Goal: Task Accomplishment & Management: Manage account settings

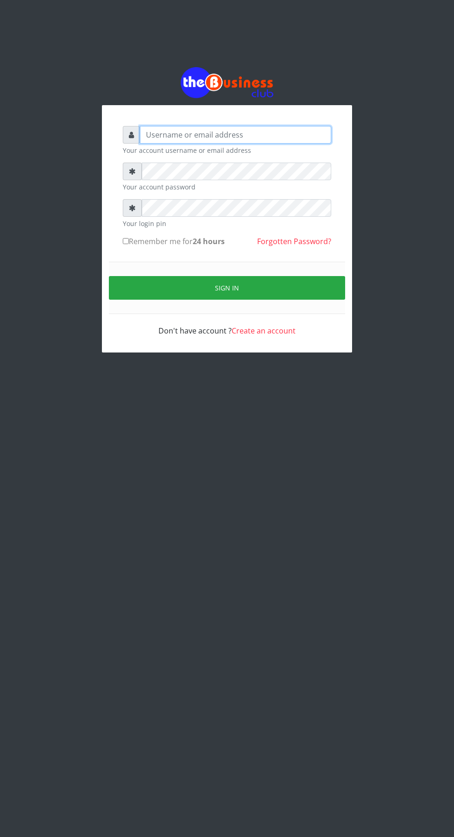
click at [230, 137] on input "text" at bounding box center [235, 135] width 191 height 18
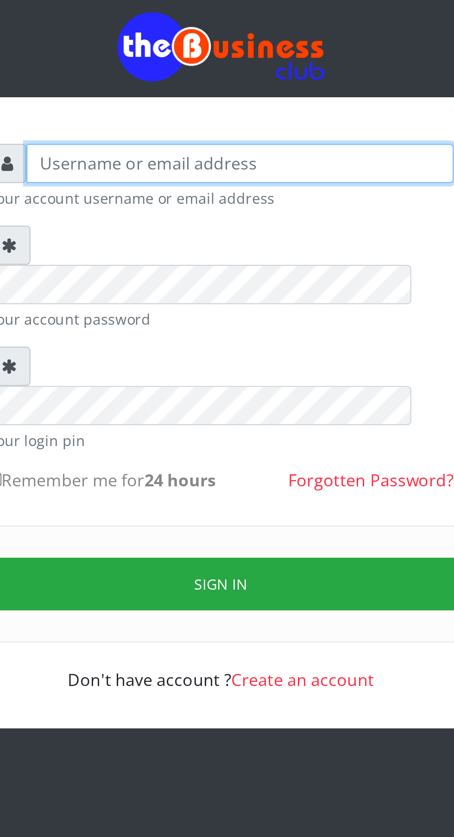
type input "Chinofred"
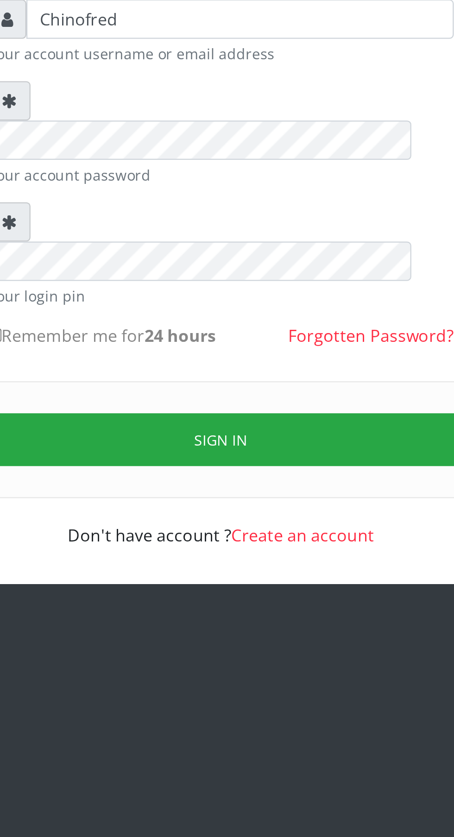
click at [279, 311] on button "Sign in" at bounding box center [227, 323] width 236 height 24
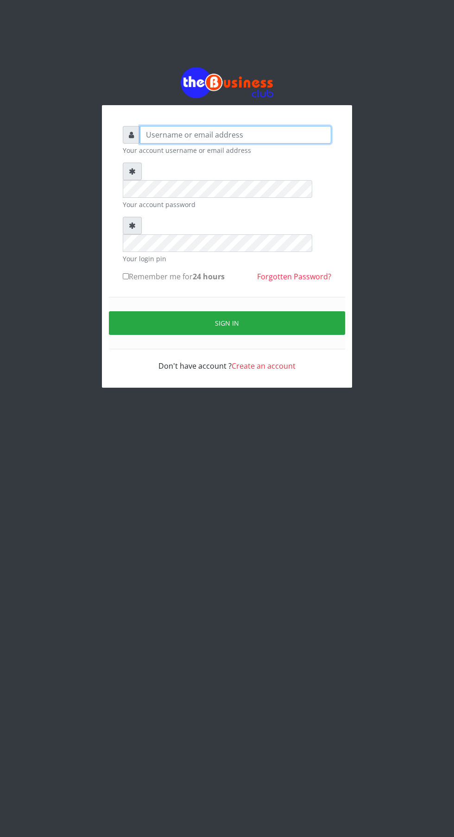
type input "Chinofred"
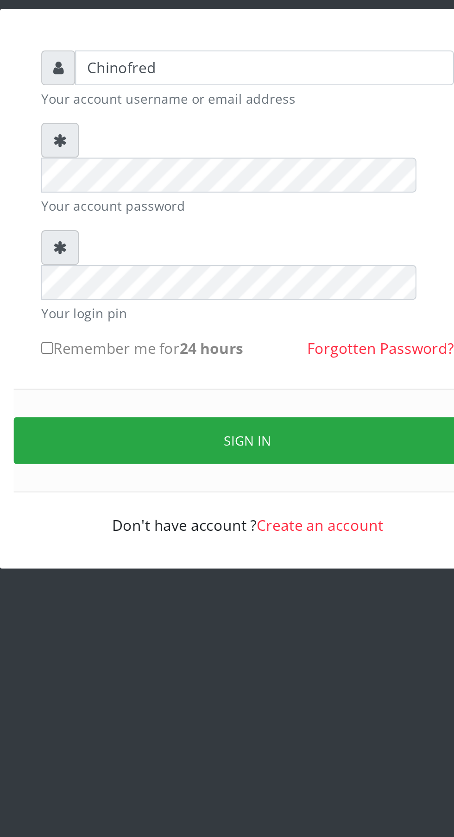
click at [143, 271] on label "Remember me for 24 hours" at bounding box center [174, 276] width 102 height 11
click at [129, 273] on input "Remember me for 24 hours" at bounding box center [126, 276] width 6 height 6
checkbox input "true"
click at [238, 311] on button "Sign in" at bounding box center [227, 323] width 236 height 24
